Goal: Check status: Check status

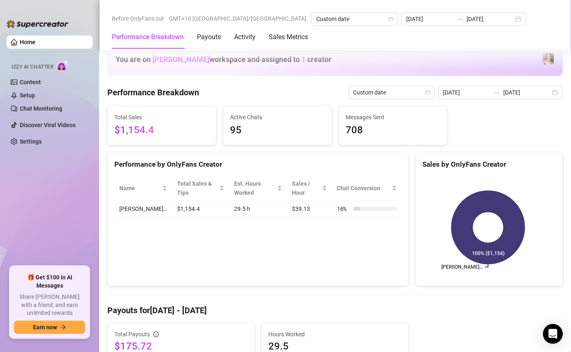
scroll to position [284, 0]
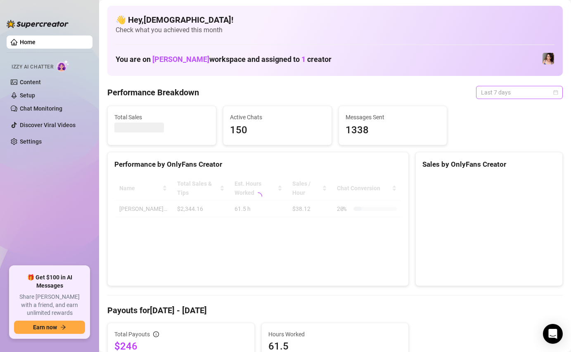
click at [497, 96] on span "Last 7 days" at bounding box center [519, 92] width 77 height 12
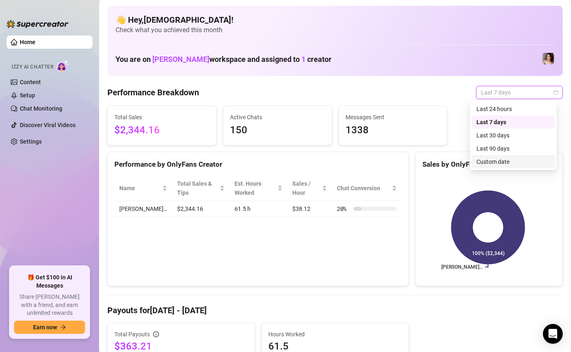
click at [485, 165] on div "Custom date" at bounding box center [512, 161] width 73 height 9
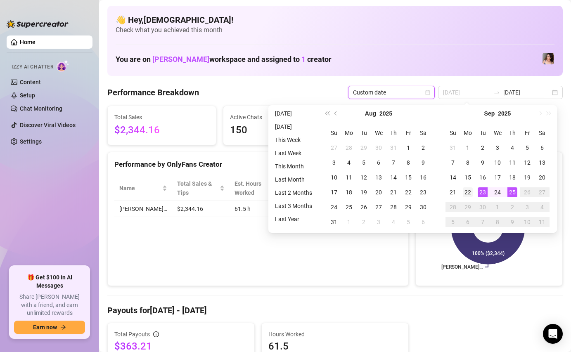
type input "2025-09-22"
click at [466, 191] on div "22" at bounding box center [468, 192] width 10 height 10
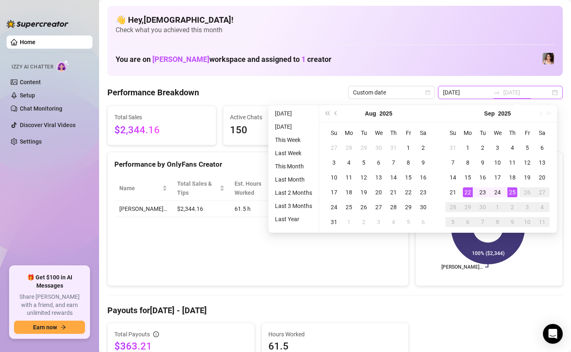
type input "[DATE]"
click at [512, 193] on div "25" at bounding box center [512, 192] width 10 height 10
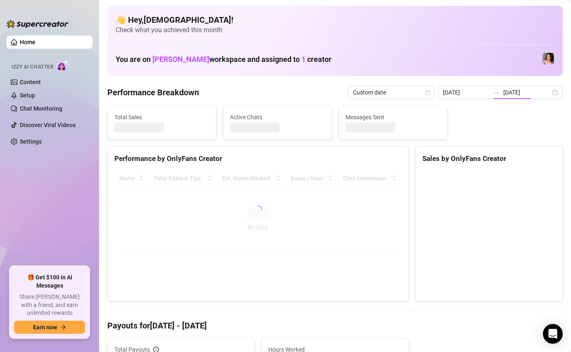
type input "[DATE]"
